Goal: Information Seeking & Learning: Learn about a topic

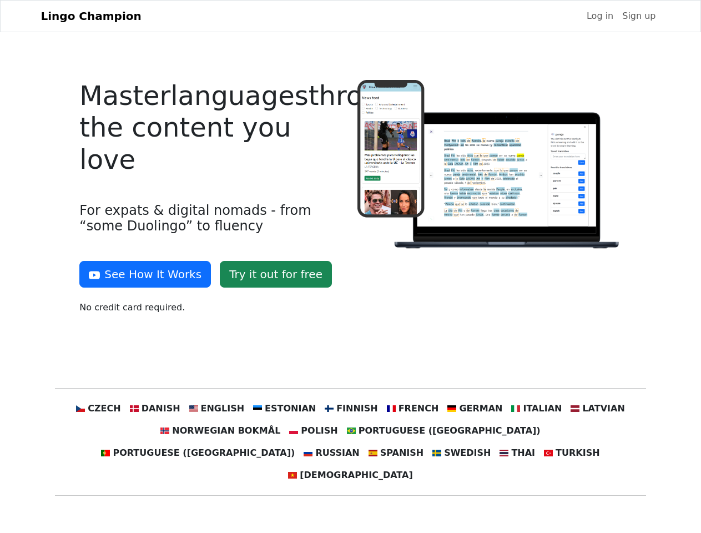
click at [351, 266] on div at bounding box center [489, 201] width 277 height 243
click at [141, 274] on button "See How It Works" at bounding box center [145, 274] width 132 height 27
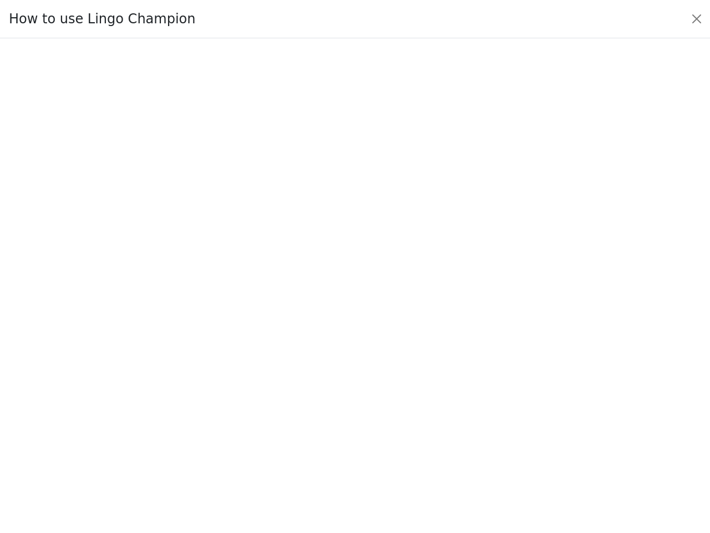
click at [228, 408] on div at bounding box center [355, 286] width 658 height 390
click at [289, 408] on div at bounding box center [355, 286] width 658 height 390
click at [350, 408] on div at bounding box center [355, 286] width 658 height 390
click at [405, 408] on div at bounding box center [355, 286] width 658 height 390
click at [462, 408] on div at bounding box center [355, 286] width 658 height 390
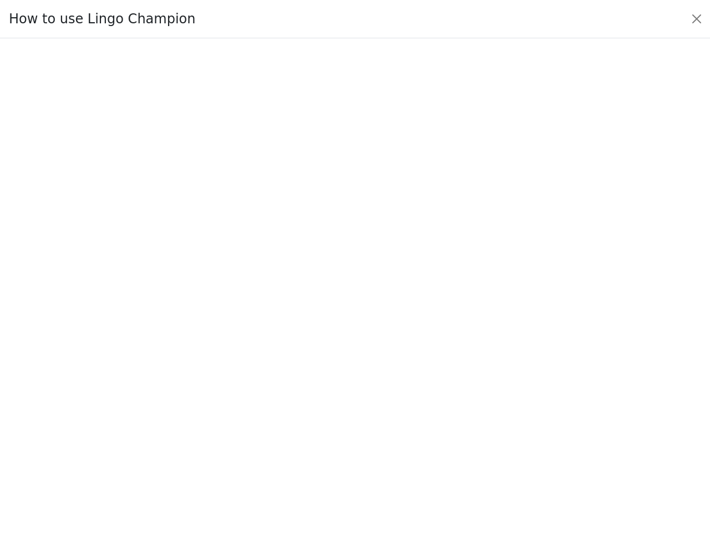
click at [519, 408] on div at bounding box center [355, 286] width 658 height 390
